Goal: Information Seeking & Learning: Stay updated

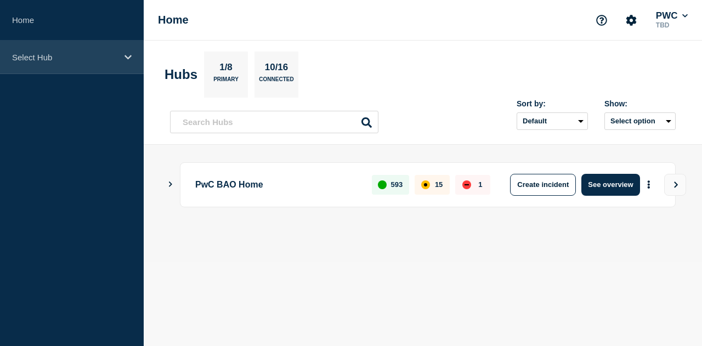
click at [73, 58] on p "Select Hub" at bounding box center [64, 57] width 105 height 9
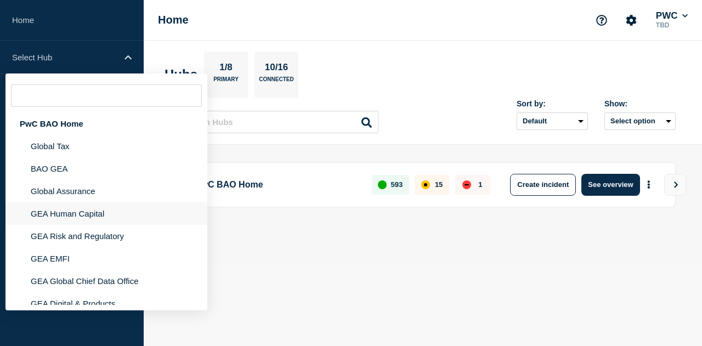
click at [77, 219] on li "GEA Human Capital" at bounding box center [106, 213] width 202 height 22
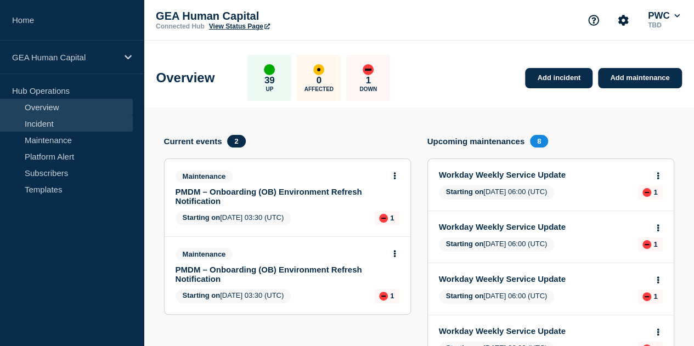
click at [48, 122] on link "Incident" at bounding box center [66, 123] width 133 height 16
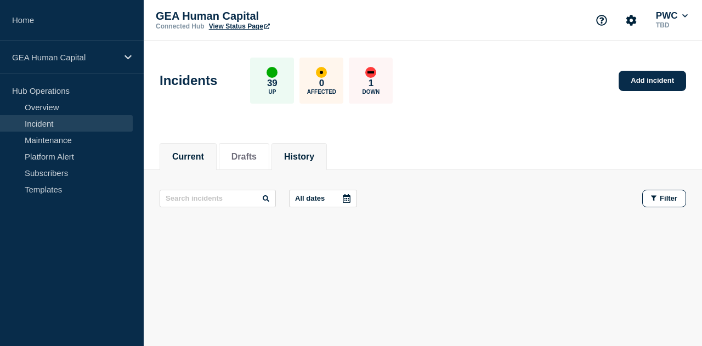
click at [311, 157] on button "History" at bounding box center [299, 157] width 30 height 10
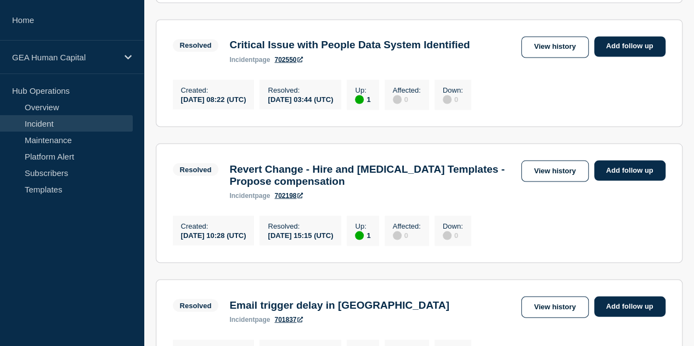
scroll to position [987, 0]
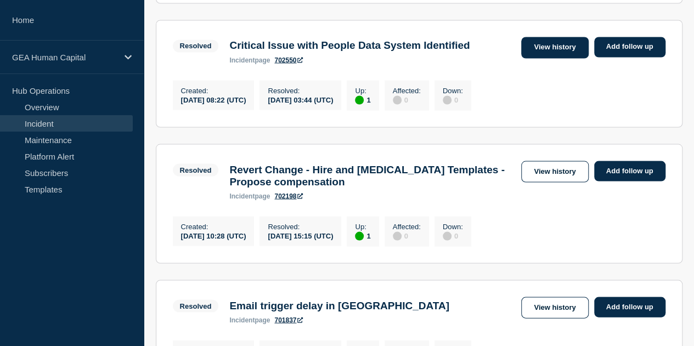
click at [556, 58] on link "View history" at bounding box center [554, 47] width 67 height 21
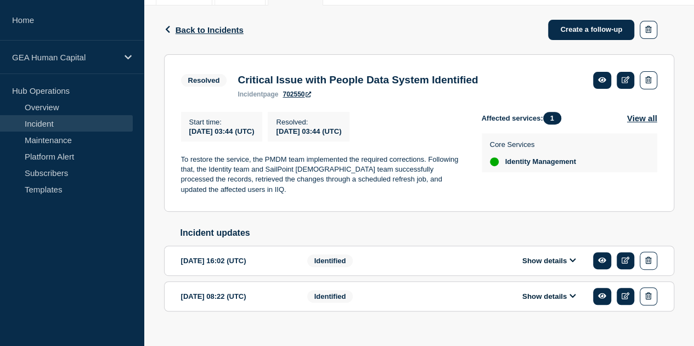
scroll to position [185, 0]
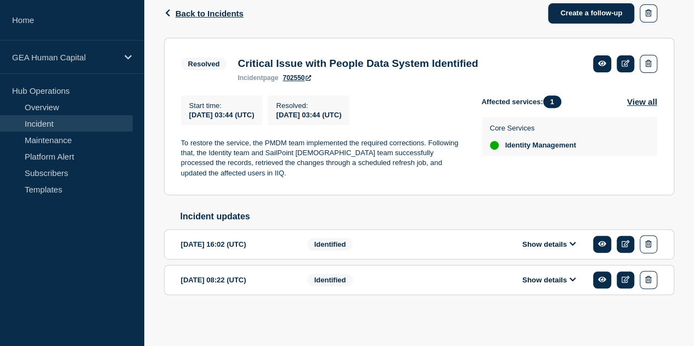
click at [338, 286] on span "Identified" at bounding box center [330, 280] width 46 height 13
click at [245, 285] on div "[DATE] 08:22 (UTC)" at bounding box center [236, 280] width 110 height 18
drag, startPoint x: 553, startPoint y: 287, endPoint x: 547, endPoint y: 283, distance: 7.0
click at [552, 287] on div "Show details" at bounding box center [557, 280] width 200 height 18
click at [547, 282] on button "Show details" at bounding box center [549, 279] width 60 height 9
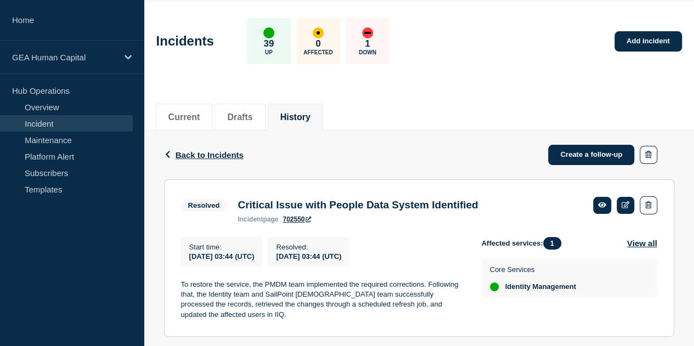
scroll to position [0, 0]
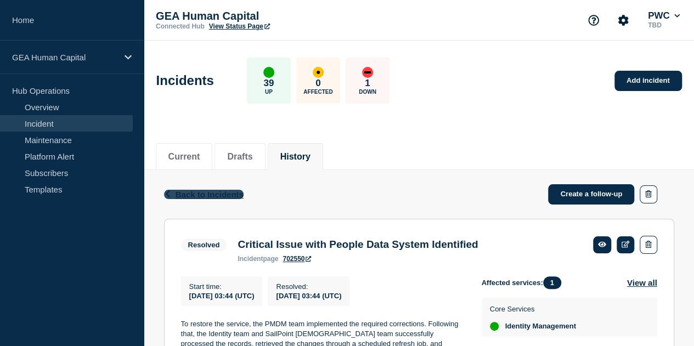
click at [196, 195] on span "Back to Incidents" at bounding box center [209, 194] width 68 height 9
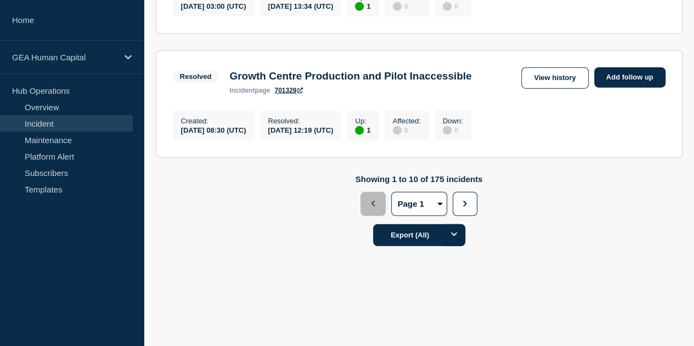
scroll to position [1366, 0]
click at [0, 0] on button "2" at bounding box center [0, 0] width 0 height 0
click at [309, 82] on h3 "Growth Centre inaccessible" at bounding box center [297, 76] width 137 height 12
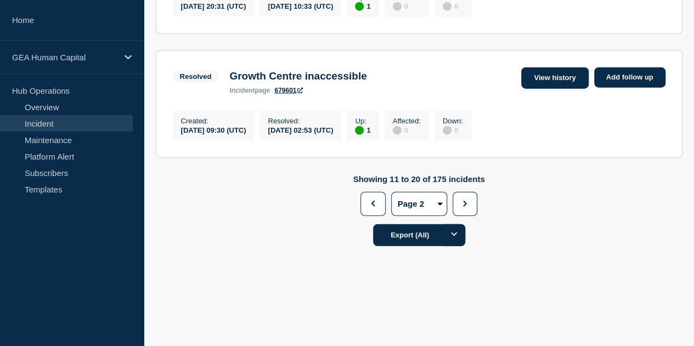
click at [567, 89] on link "View history" at bounding box center [554, 77] width 67 height 21
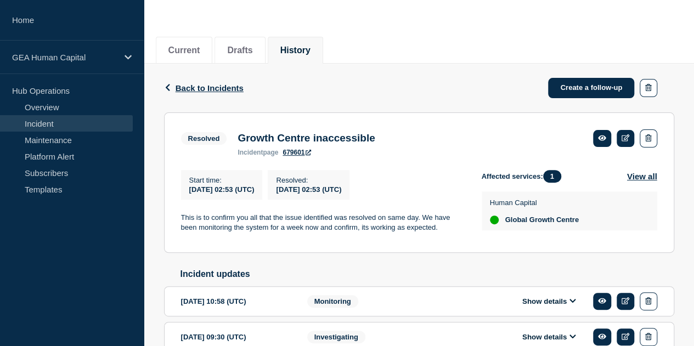
scroll to position [168, 0]
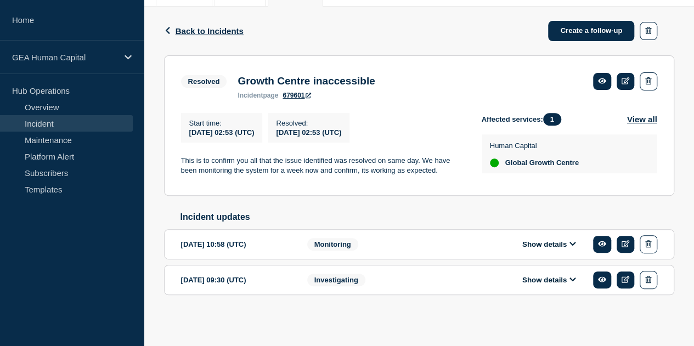
click at [345, 278] on span "Investigating" at bounding box center [336, 280] width 58 height 13
click at [546, 281] on button "Show details" at bounding box center [549, 279] width 60 height 9
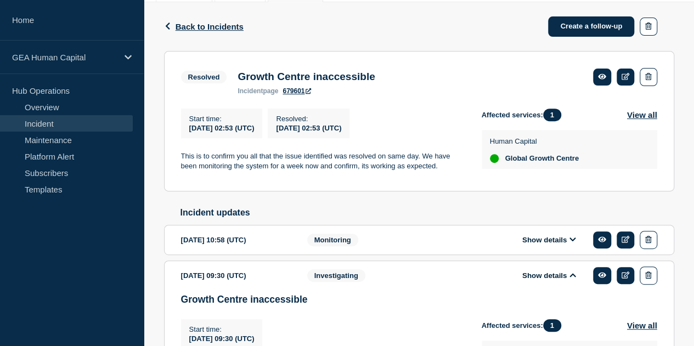
scroll to position [377, 0]
